Goal: Navigation & Orientation: Find specific page/section

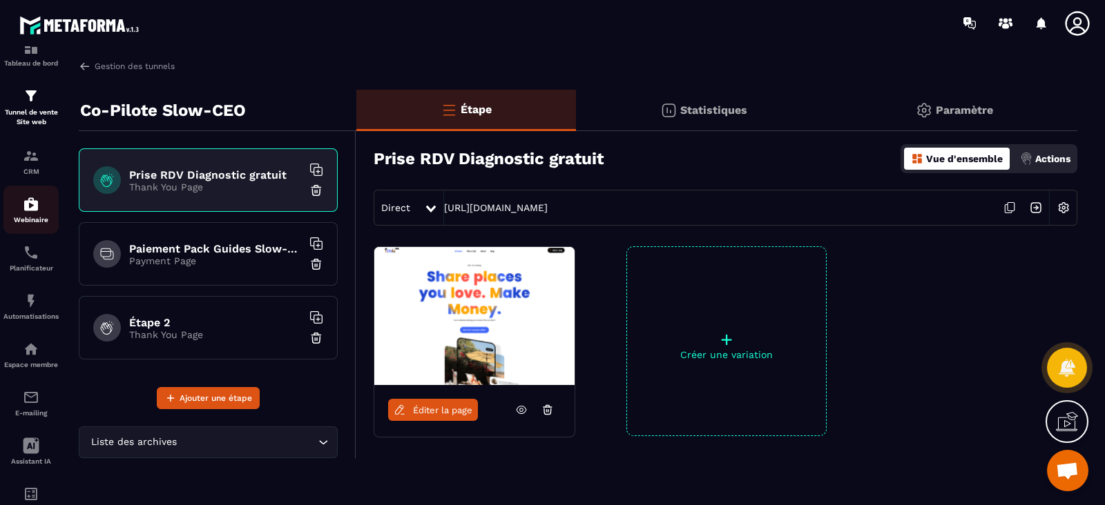
scroll to position [73, 0]
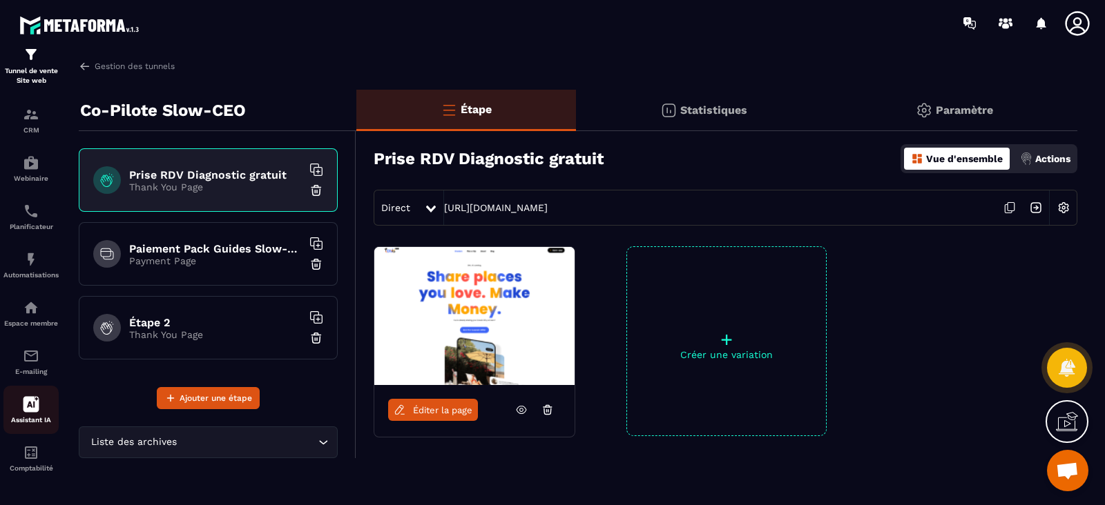
click at [35, 403] on icon at bounding box center [31, 404] width 17 height 17
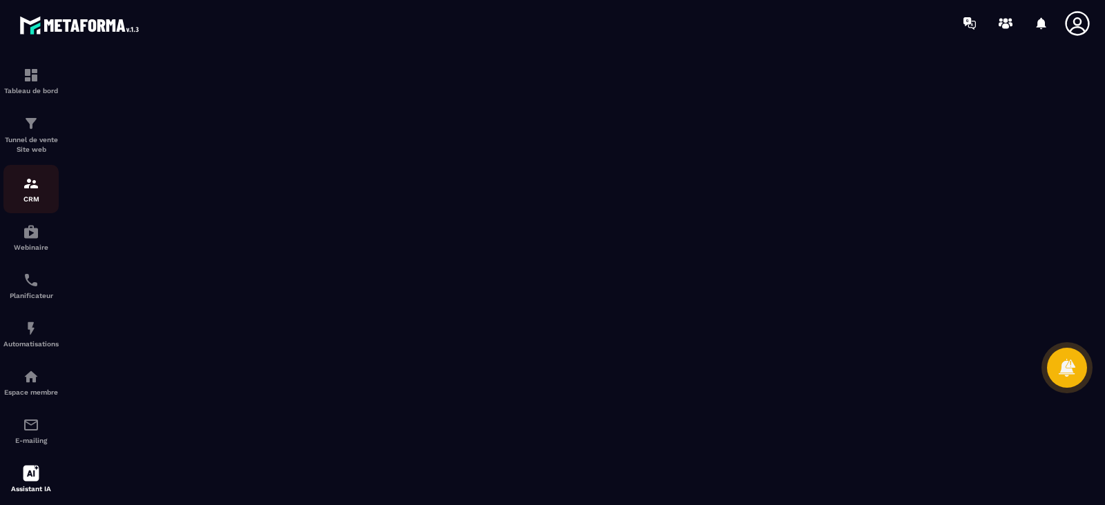
scroll to position [73, 0]
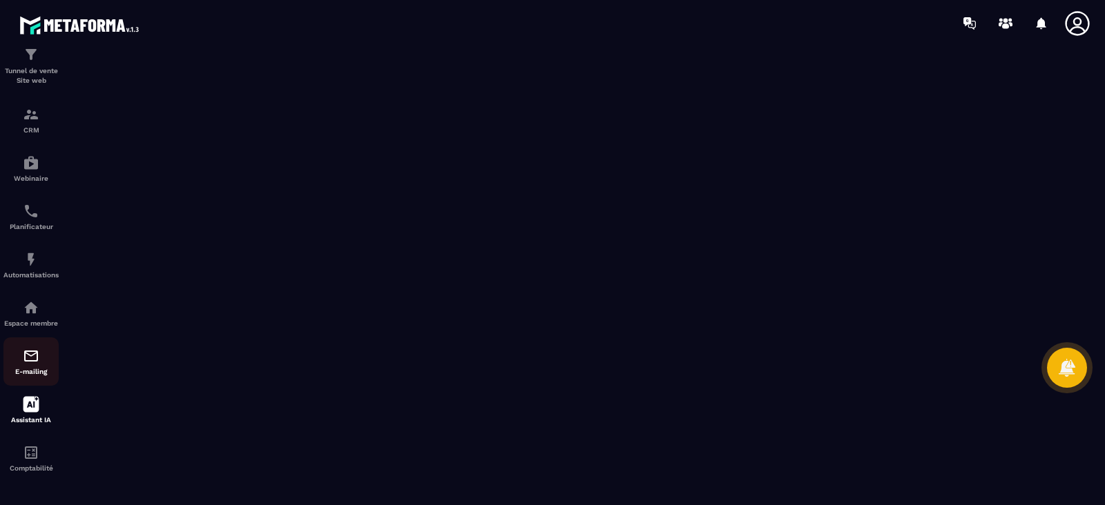
click at [46, 360] on div "E-mailing" at bounding box center [30, 362] width 55 height 28
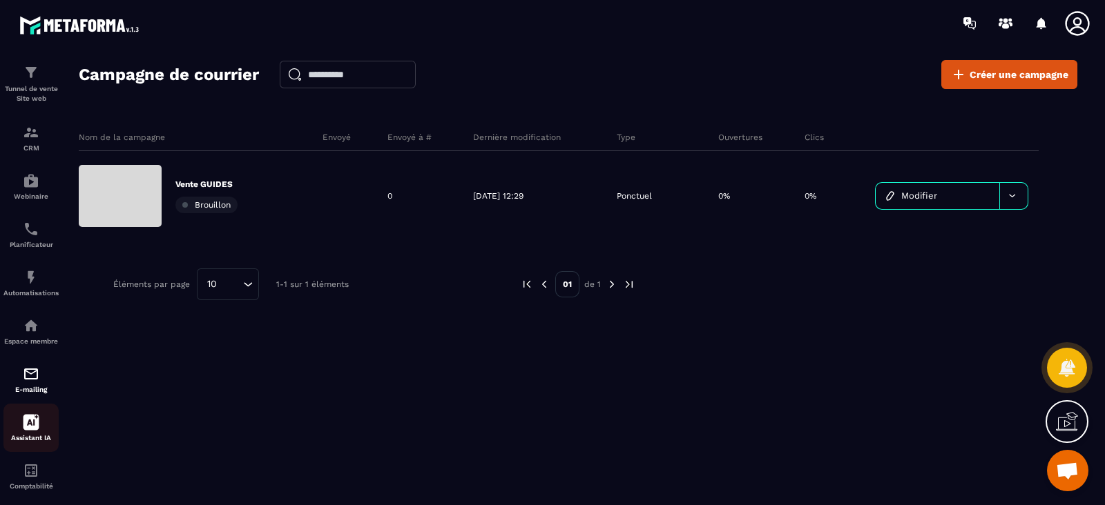
scroll to position [73, 0]
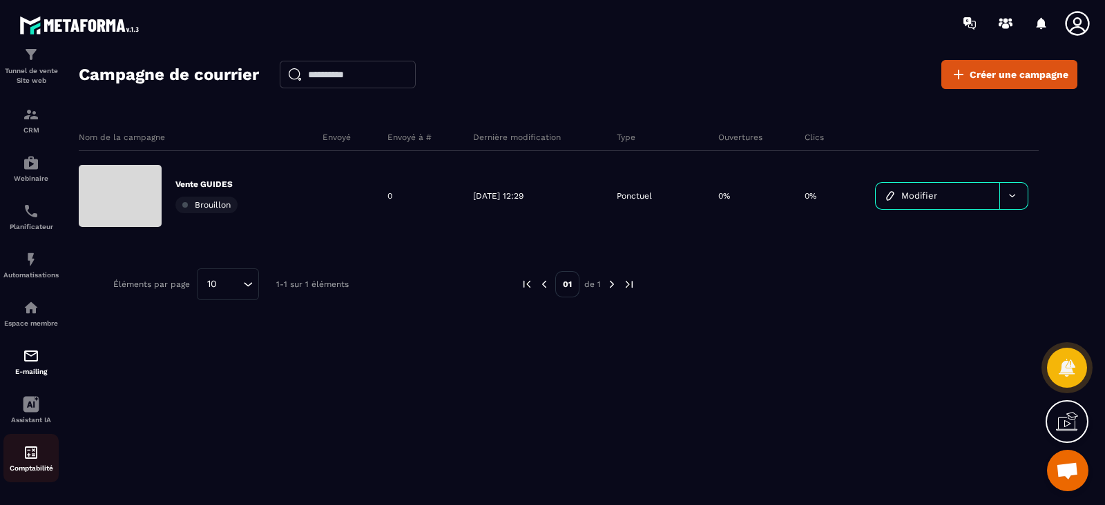
click at [31, 452] on img at bounding box center [31, 453] width 17 height 17
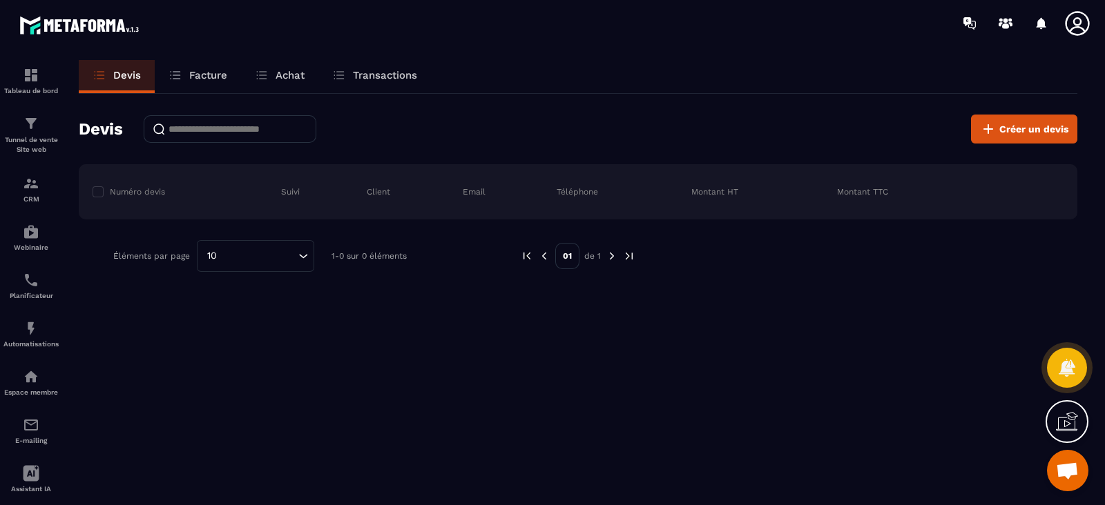
click at [192, 82] on link "Facture" at bounding box center [198, 76] width 86 height 33
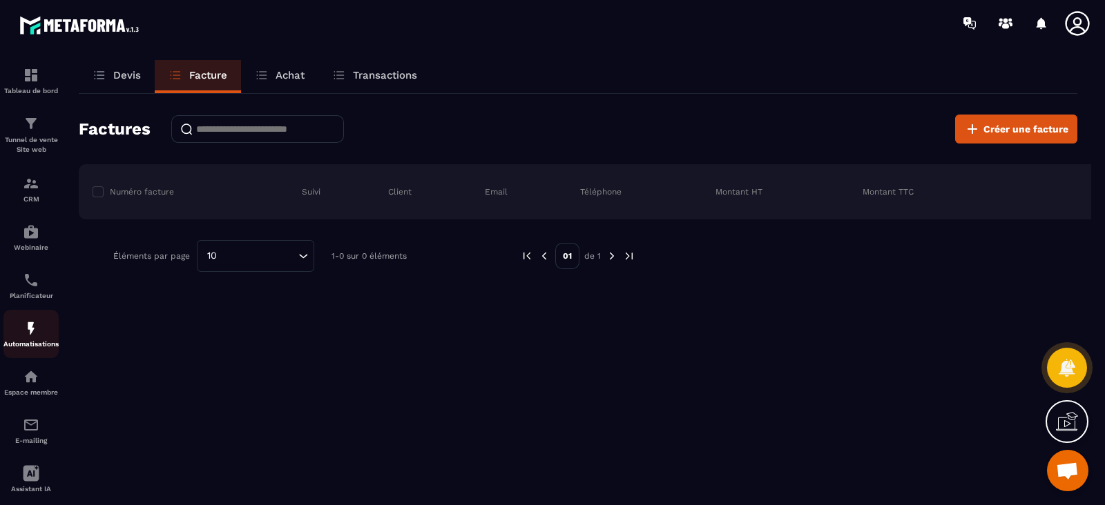
click at [44, 326] on div "Automatisations" at bounding box center [30, 334] width 55 height 28
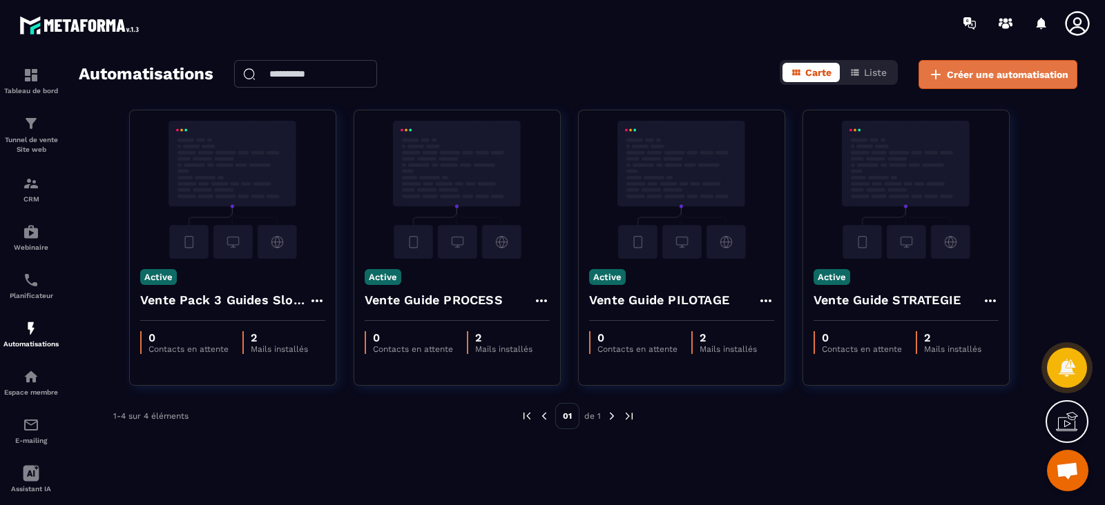
click at [971, 81] on span "Créer une automatisation" at bounding box center [1008, 75] width 122 height 14
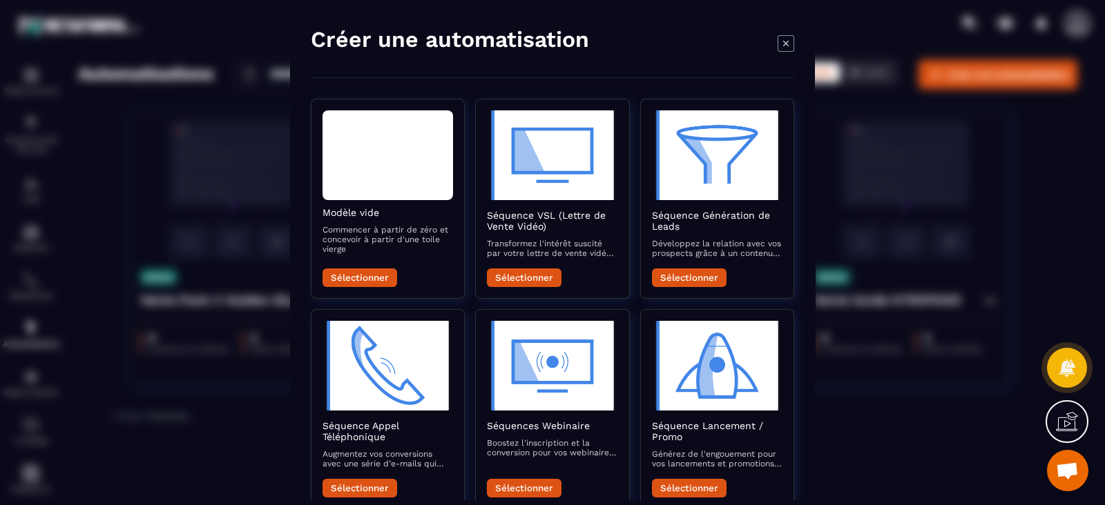
click at [781, 45] on icon "Modal window" at bounding box center [785, 43] width 17 height 17
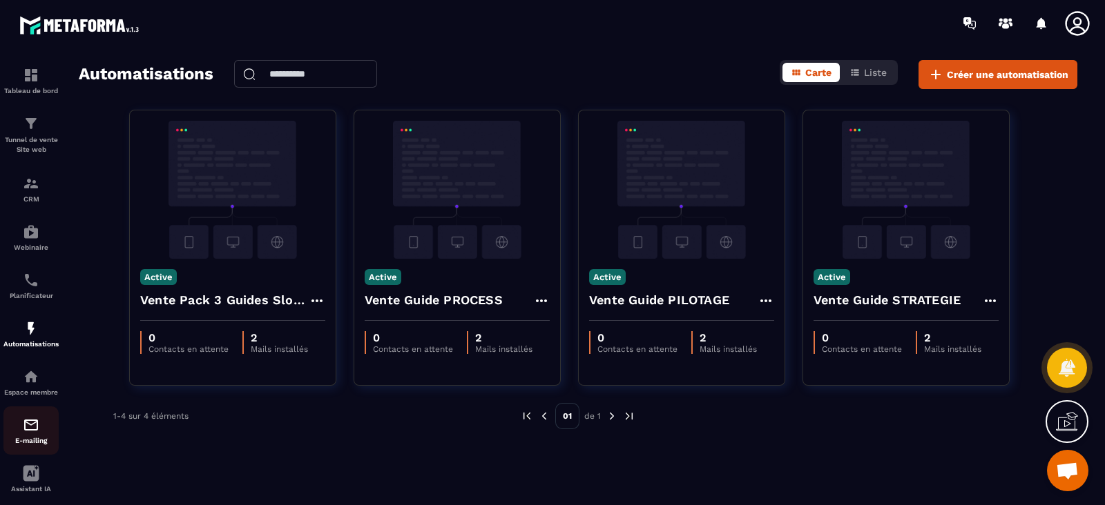
click at [41, 430] on div "E-mailing" at bounding box center [30, 431] width 55 height 28
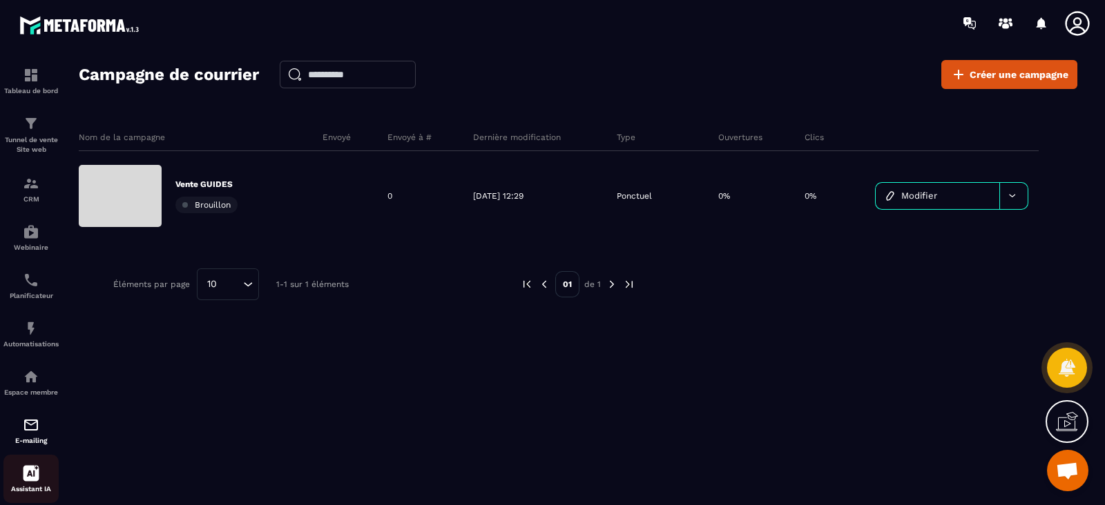
click at [36, 472] on icon at bounding box center [31, 473] width 17 height 17
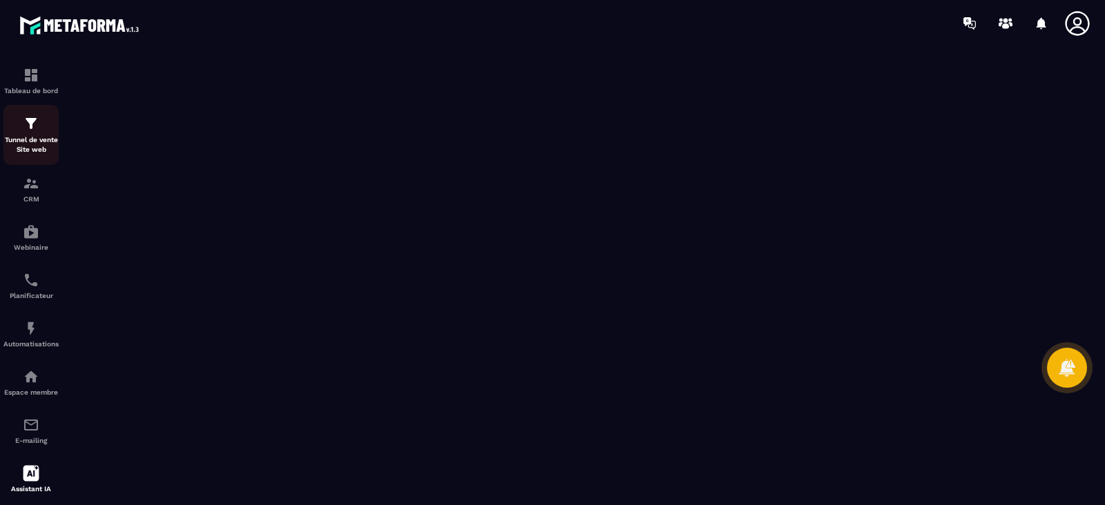
click at [23, 130] on img at bounding box center [31, 123] width 17 height 17
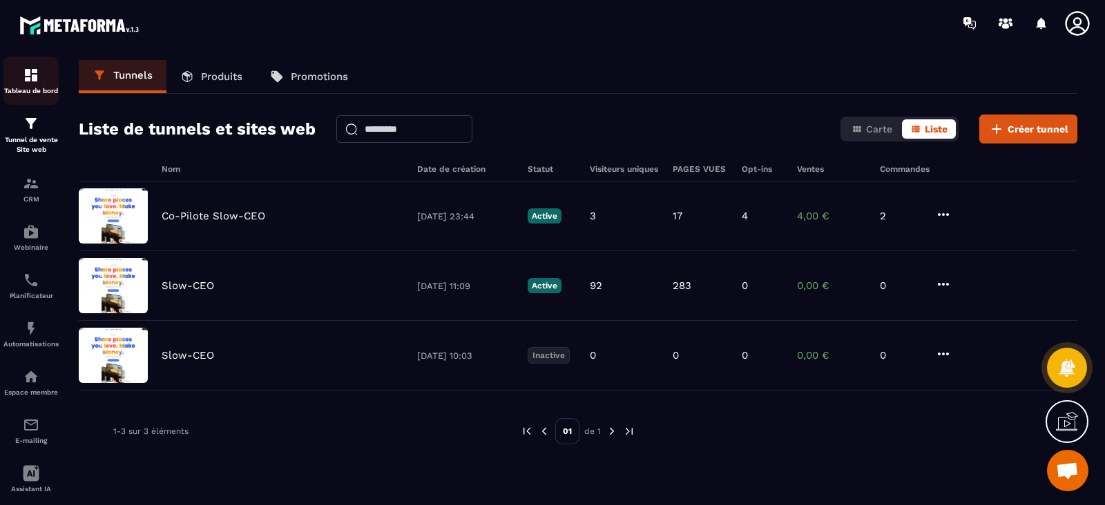
click at [21, 88] on p "Tableau de bord" at bounding box center [30, 91] width 55 height 8
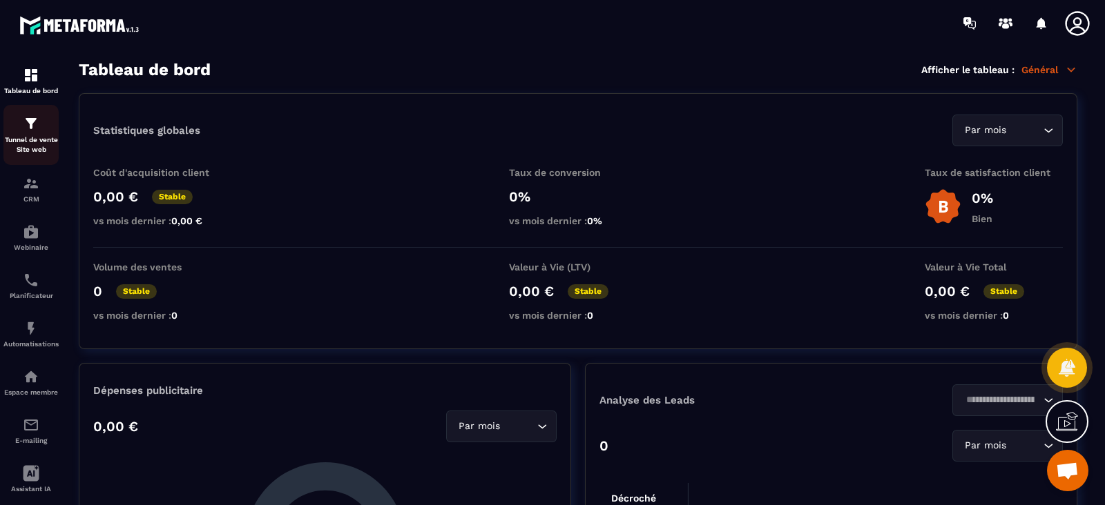
click at [52, 126] on div "Tunnel de vente Site web" at bounding box center [30, 134] width 55 height 39
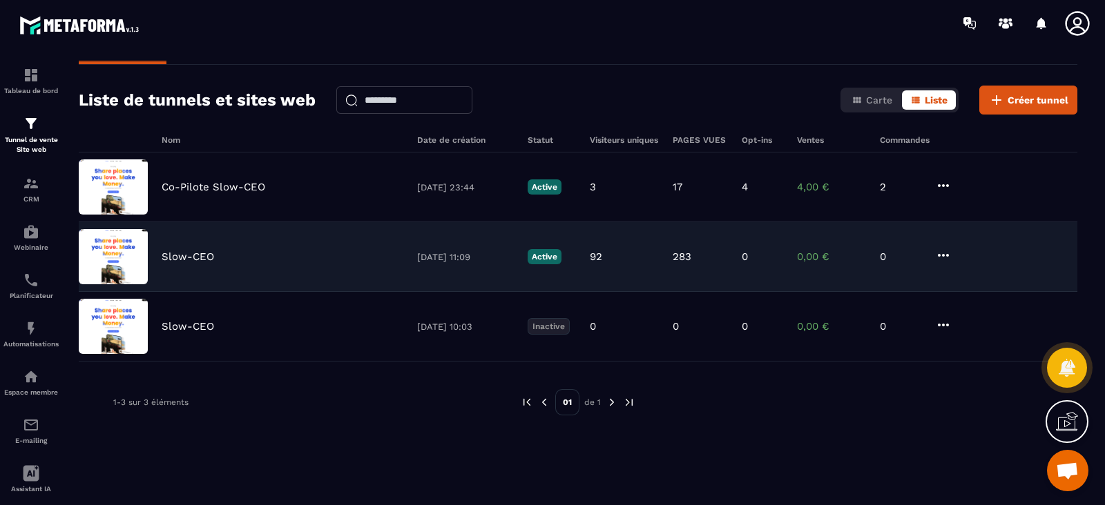
scroll to position [45, 0]
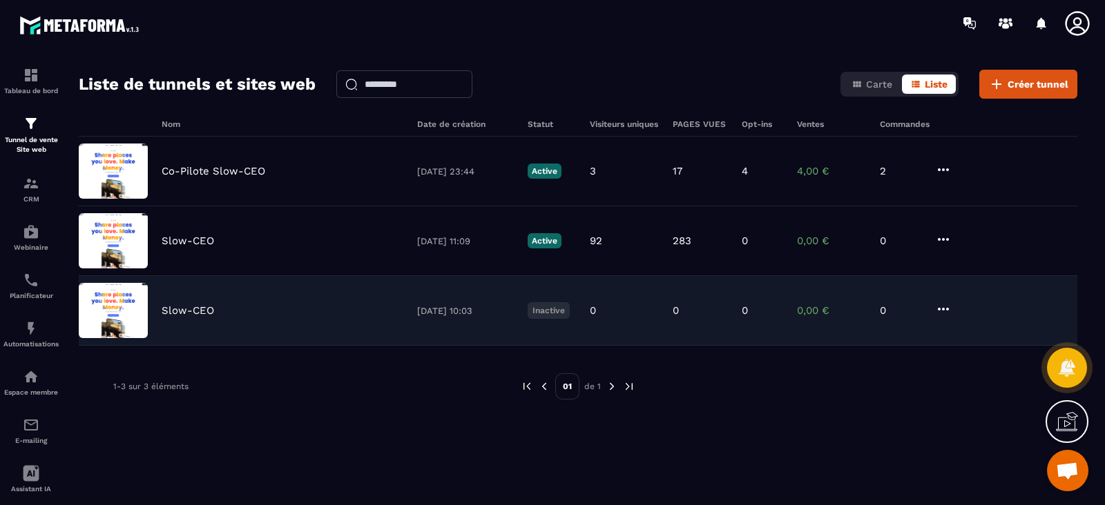
click at [164, 333] on div "Slow-CEO [DATE] 10:03 Inactive 0 0 0 0,00 € 0" at bounding box center [578, 311] width 998 height 70
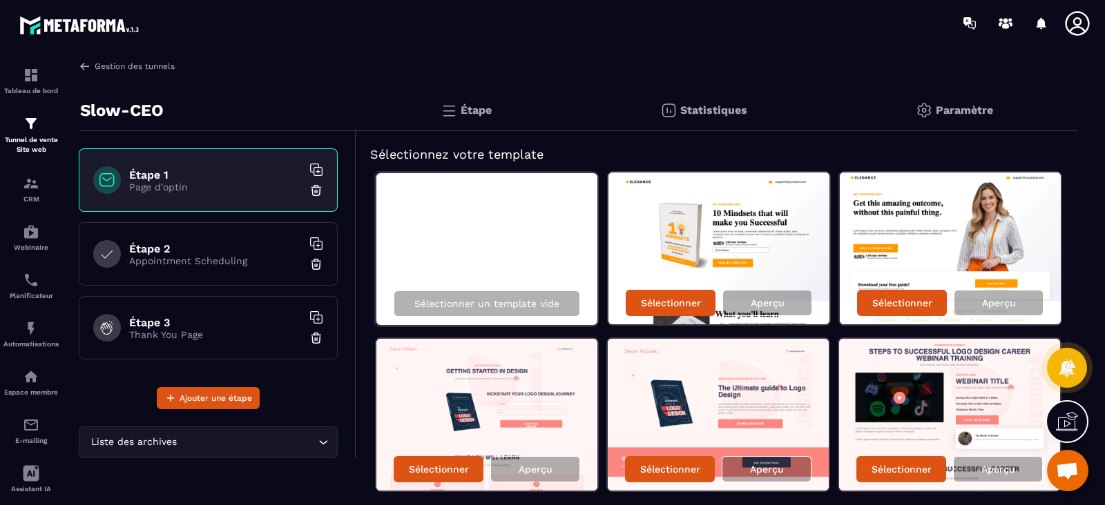
click at [84, 67] on img at bounding box center [85, 66] width 12 height 12
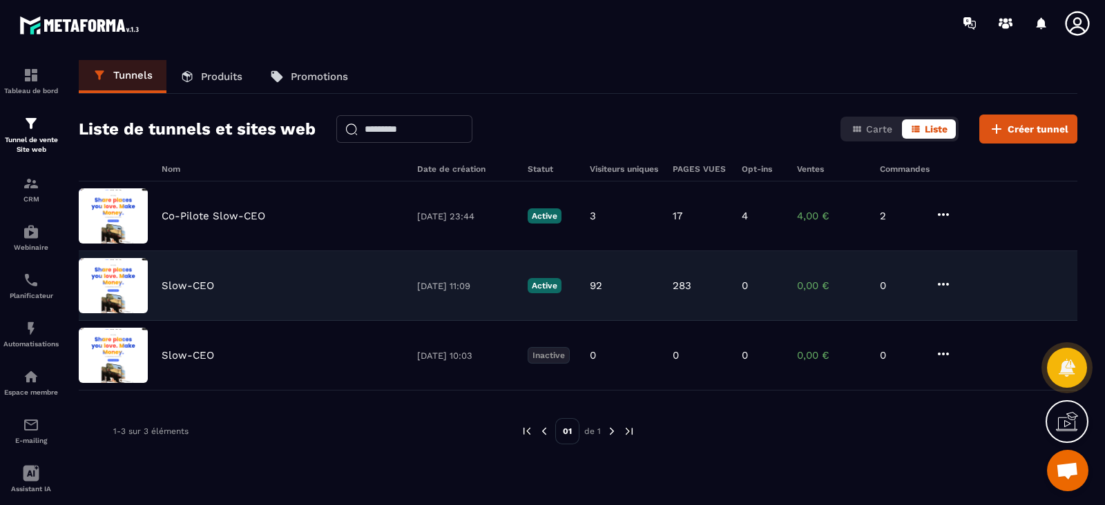
click at [217, 295] on div "Slow-CEO [DATE] 11:09 Active 92 283 0 0,00 € 0" at bounding box center [578, 286] width 998 height 70
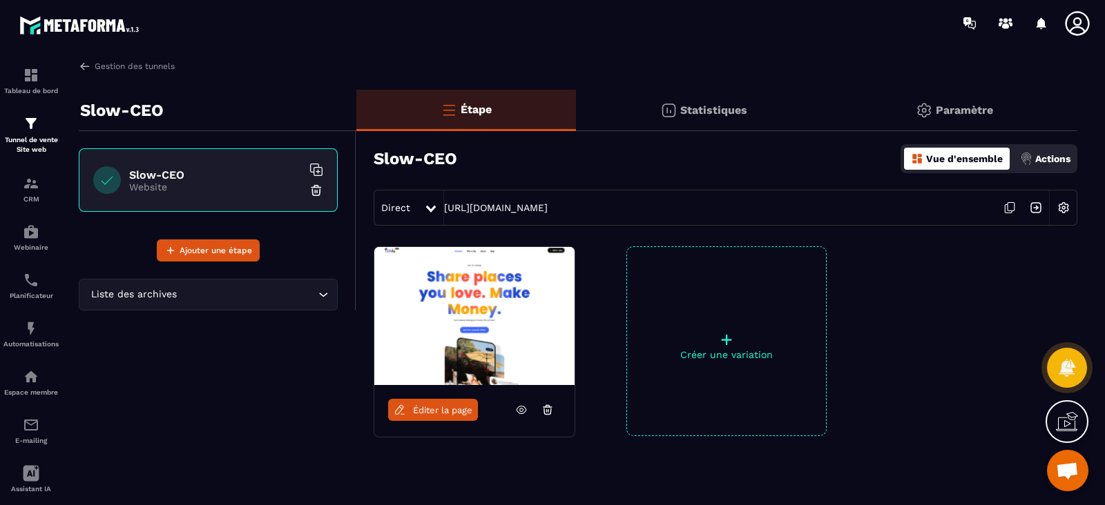
click at [456, 414] on span "Éditer la page" at bounding box center [442, 410] width 59 height 10
